Goal: Check status: Check status

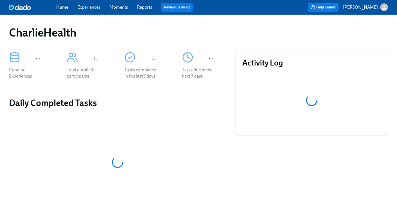
click at [88, 8] on link "Experiences" at bounding box center [88, 7] width 23 height 5
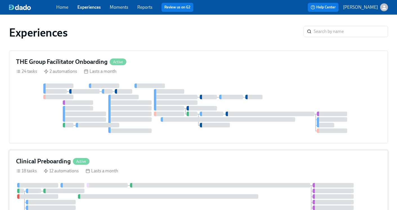
click at [20, 160] on h4 "Clinical Preboarding" at bounding box center [43, 161] width 55 height 8
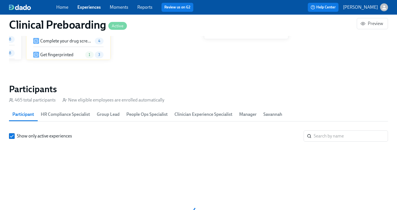
scroll to position [0, 6935]
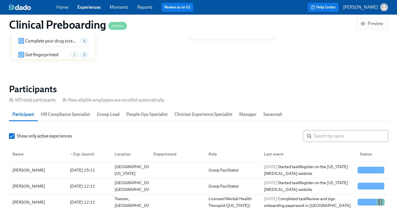
click at [334, 137] on input "search" at bounding box center [351, 136] width 74 height 11
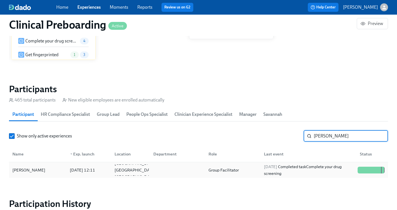
type input "[PERSON_NAME]"
click at [276, 173] on div "[DATE] Completed task Complete your drug screening" at bounding box center [309, 171] width 94 height 14
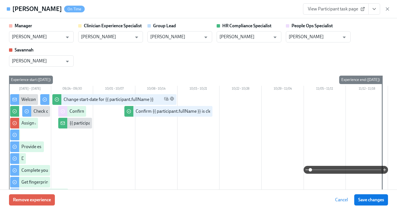
click at [375, 6] on icon "View task page" at bounding box center [375, 9] width 6 height 6
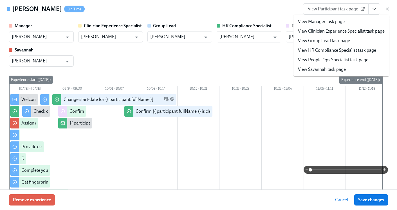
click at [348, 49] on link "View HR Compliance Specialist task page" at bounding box center [337, 50] width 78 height 6
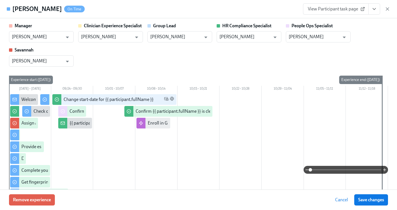
scroll to position [0, 7443]
click at [386, 10] on icon "button" at bounding box center [387, 9] width 3 height 3
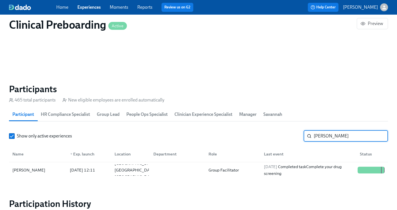
drag, startPoint x: 347, startPoint y: 135, endPoint x: 275, endPoint y: 138, distance: 71.8
click at [275, 138] on div "Show only active experiences [PERSON_NAME] ​" at bounding box center [198, 136] width 379 height 11
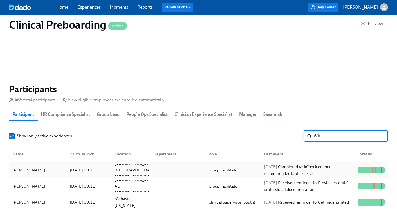
click at [224, 173] on div "Group Facilitator" at bounding box center [223, 170] width 35 height 7
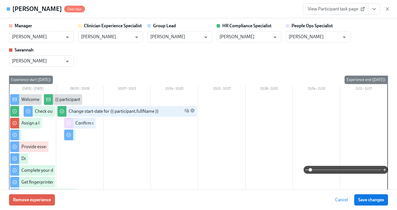
click at [374, 8] on icon "View task page" at bounding box center [375, 9] width 6 height 6
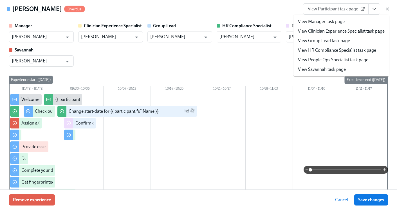
click at [331, 48] on link "View HR Compliance Specialist task page" at bounding box center [337, 50] width 78 height 6
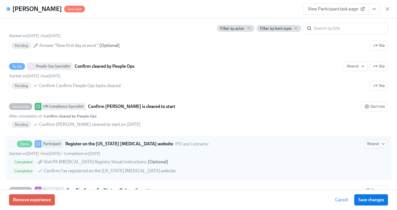
scroll to position [1034, 0]
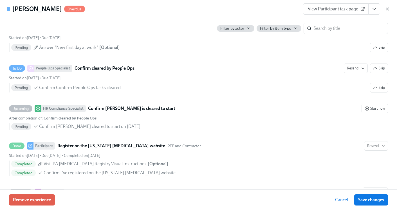
click at [388, 7] on icon "button" at bounding box center [388, 9] width 6 height 6
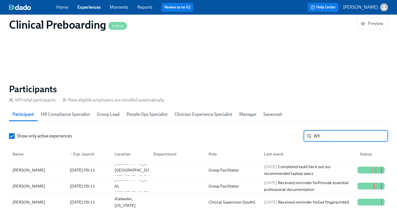
drag, startPoint x: 332, startPoint y: 137, endPoint x: 238, endPoint y: 135, distance: 94.6
click at [238, 135] on div "Show only active experiences Wh ​" at bounding box center [198, 136] width 379 height 11
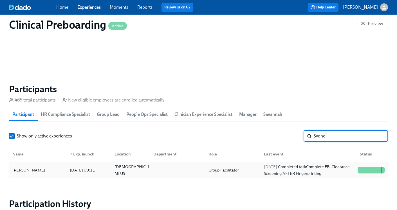
type input "Sydne"
click at [250, 170] on div "Group Facilitator" at bounding box center [231, 170] width 55 height 11
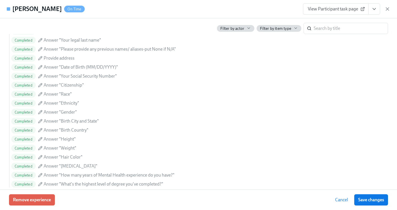
scroll to position [395, 0]
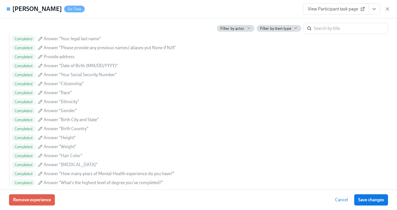
click at [375, 6] on icon "View task page" at bounding box center [375, 9] width 6 height 6
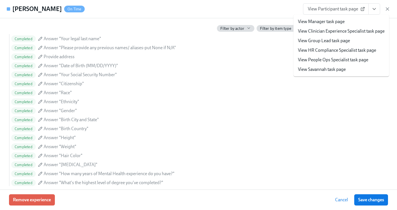
click at [330, 50] on link "View HR Compliance Specialist task page" at bounding box center [337, 50] width 78 height 6
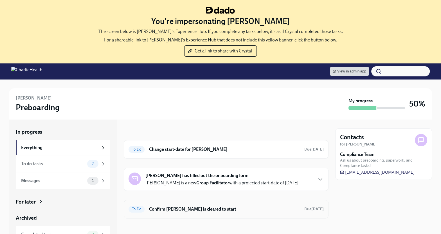
click at [194, 204] on div "To Do Confirm Carolyn Felton is cleared to start Due in 12 days" at bounding box center [226, 208] width 195 height 9
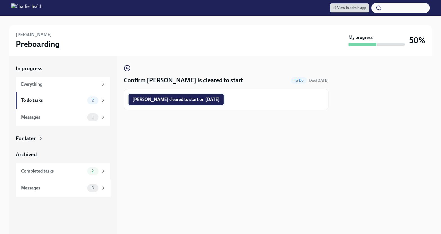
click at [188, 102] on span "Carolyn Felton cleared to start on 10/13/2025" at bounding box center [176, 100] width 87 height 6
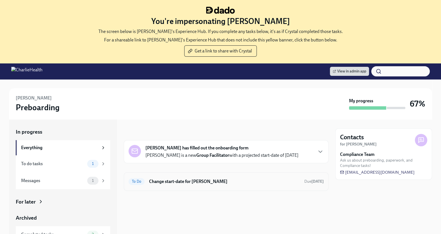
click at [204, 179] on h6 "Change start-date for Natalie White" at bounding box center [224, 181] width 151 height 6
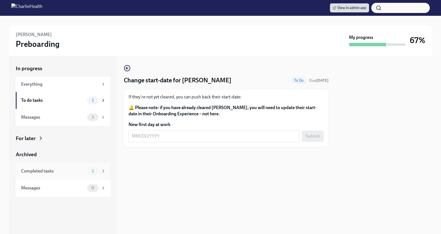
click at [73, 169] on div "Completed tasks" at bounding box center [53, 171] width 64 height 6
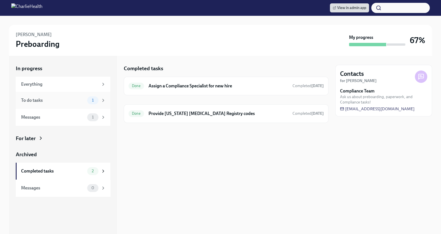
click at [78, 102] on div "To do tasks" at bounding box center [53, 100] width 64 height 6
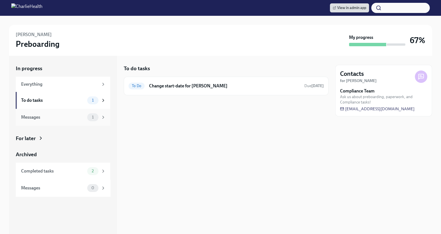
click at [74, 115] on div "Messages" at bounding box center [53, 117] width 64 height 6
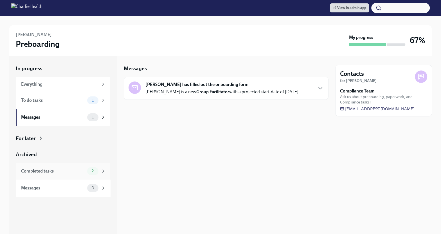
click at [62, 175] on div "Completed tasks 2" at bounding box center [63, 170] width 95 height 17
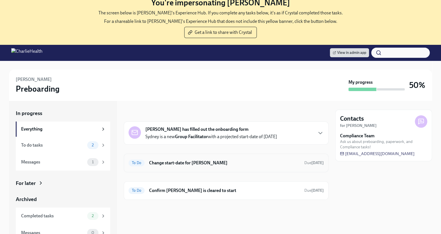
scroll to position [37, 0]
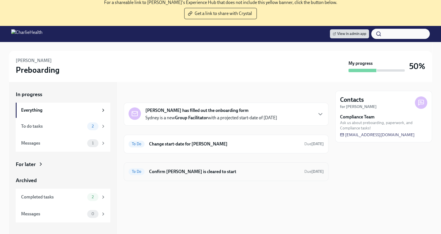
click at [161, 173] on div "To Do Confirm [PERSON_NAME] is cleared to start Due [DATE]" at bounding box center [226, 171] width 195 height 9
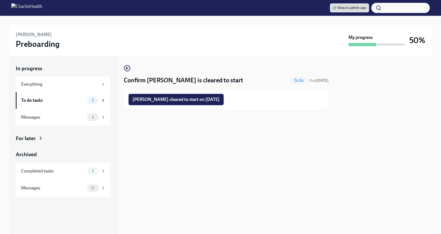
click at [168, 99] on span "[PERSON_NAME] cleared to start on [DATE]" at bounding box center [176, 100] width 87 height 6
